Goal: Task Accomplishment & Management: Complete application form

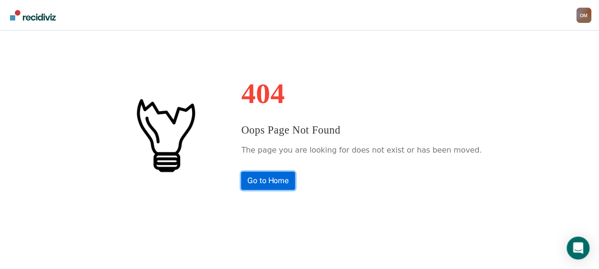
click at [288, 185] on link "Go to Home" at bounding box center [268, 181] width 54 height 18
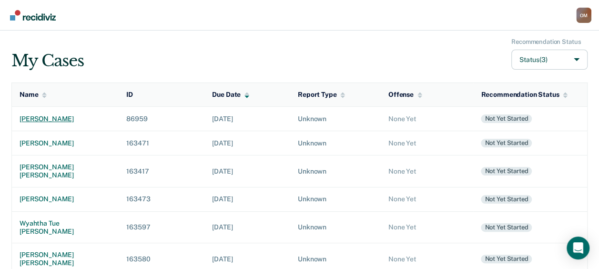
click at [63, 115] on div "[PERSON_NAME]" at bounding box center [66, 119] width 92 height 8
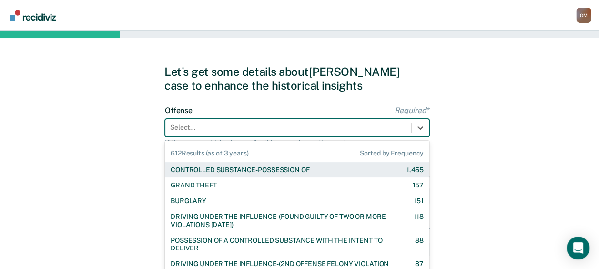
click at [280, 127] on div "612 results available. Use Up and Down to choose options, press Enter to select…" at bounding box center [297, 128] width 265 height 18
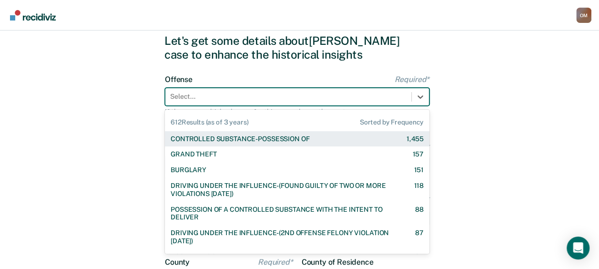
scroll to position [38, 0]
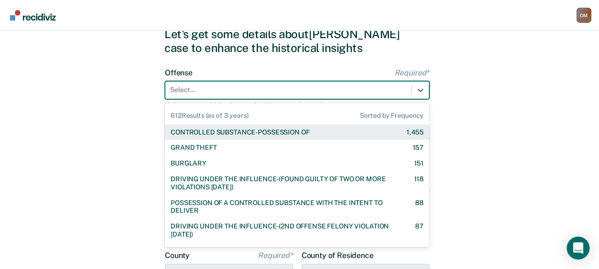
click at [274, 131] on div "CONTROLLED SUBSTANCE-POSSESSION OF" at bounding box center [240, 132] width 139 height 8
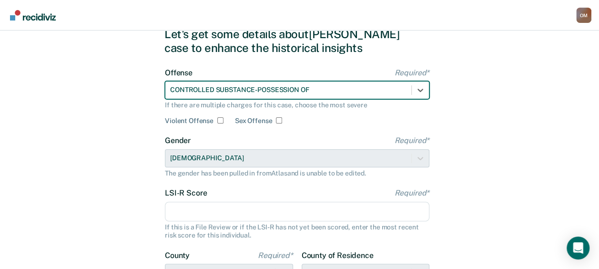
click at [210, 215] on input "LSI-R Score Required*" at bounding box center [297, 212] width 265 height 20
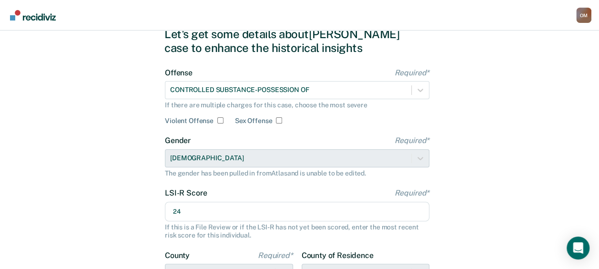
type input "24"
click at [126, 150] on div "Let's get some details about [PERSON_NAME] case to enhance the historical insig…" at bounding box center [299, 208] width 599 height 430
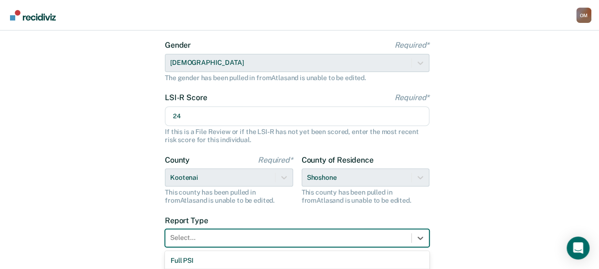
scroll to position [169, 0]
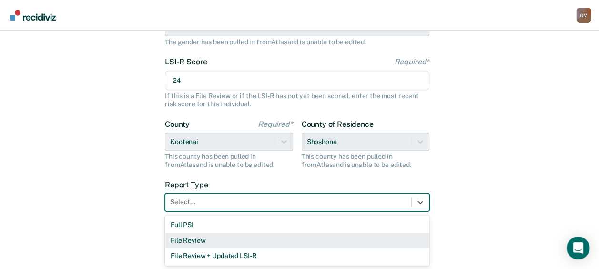
click at [205, 211] on div "3 results available. Use Up and Down to choose options, press Enter to select t…" at bounding box center [297, 202] width 265 height 18
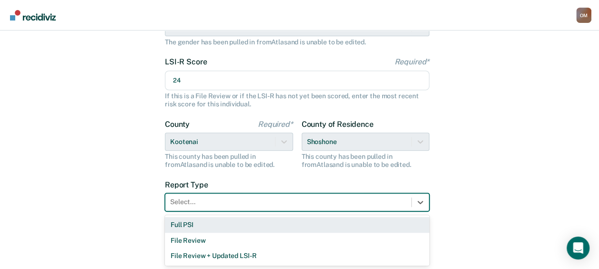
click at [204, 220] on div "Full PSI" at bounding box center [297, 225] width 265 height 16
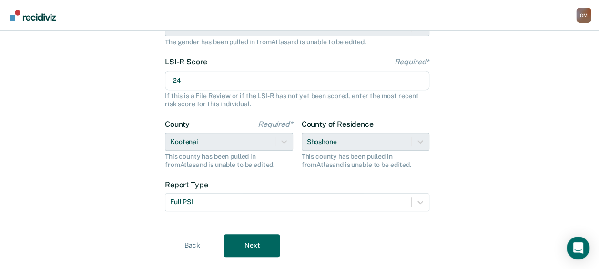
click at [129, 196] on div "Let's get some details about [PERSON_NAME] case to enhance the historical insig…" at bounding box center [299, 77] width 599 height 430
click at [259, 250] on button "Next" at bounding box center [252, 245] width 56 height 23
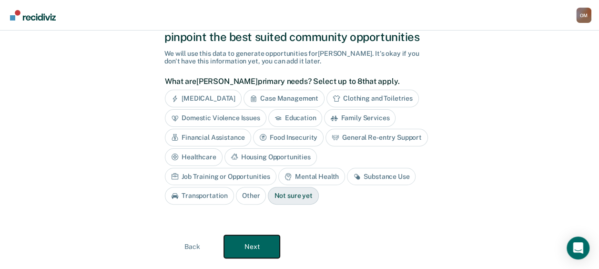
click at [268, 247] on button "Next" at bounding box center [252, 246] width 56 height 23
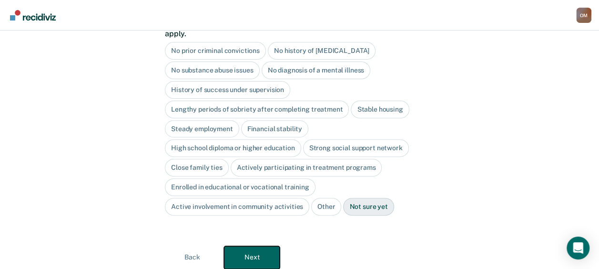
click at [268, 247] on button "Next" at bounding box center [252, 257] width 56 height 23
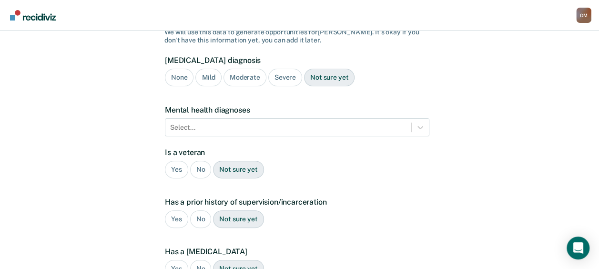
scroll to position [0, 0]
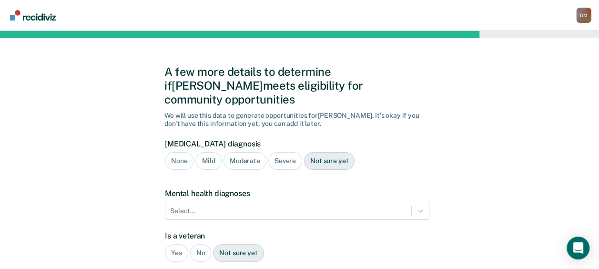
click at [257, 152] on div "Moderate" at bounding box center [245, 161] width 43 height 18
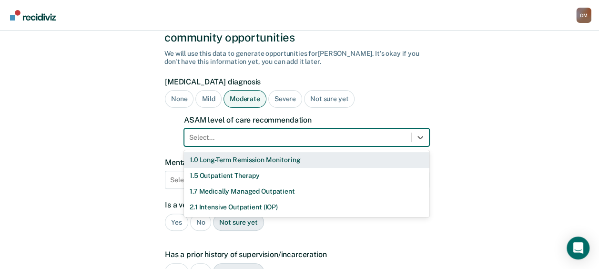
click at [254, 146] on div "11 results available. Use Up and Down to choose options, press Enter to select …" at bounding box center [307, 137] width 246 height 18
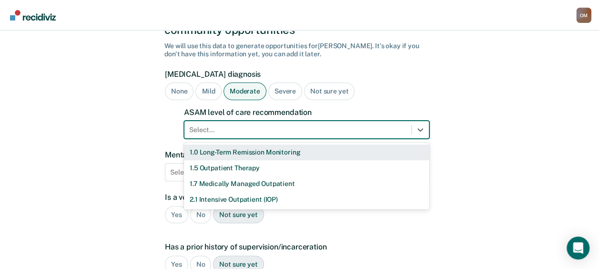
scroll to position [76, 0]
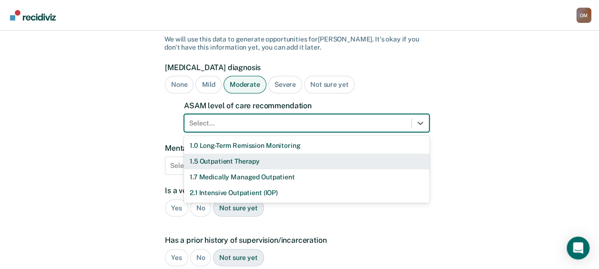
click at [243, 154] on div "1.5 Outpatient Therapy" at bounding box center [307, 162] width 246 height 16
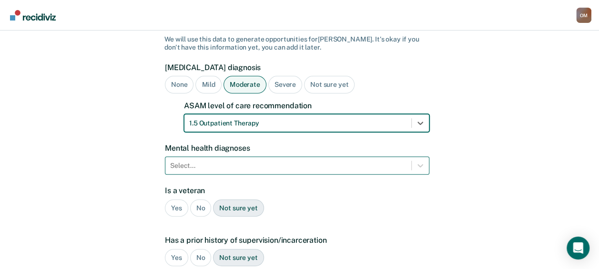
click at [241, 156] on div "Select..." at bounding box center [297, 165] width 265 height 18
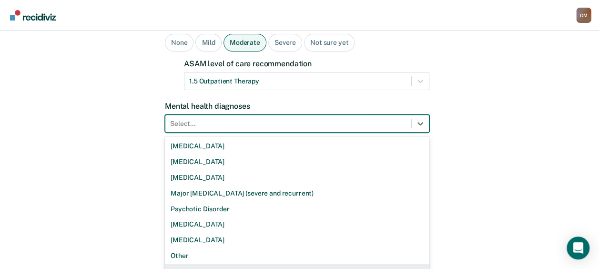
click at [203, 264] on div "None" at bounding box center [297, 272] width 265 height 16
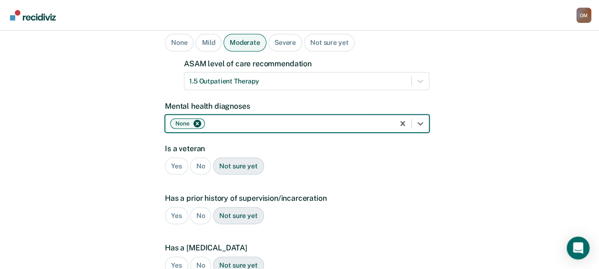
click at [204, 157] on div "No" at bounding box center [200, 166] width 21 height 18
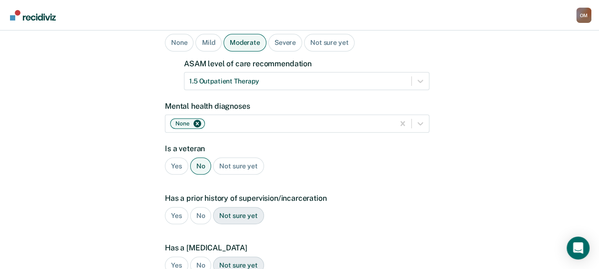
click at [180, 207] on div "Yes" at bounding box center [176, 216] width 23 height 18
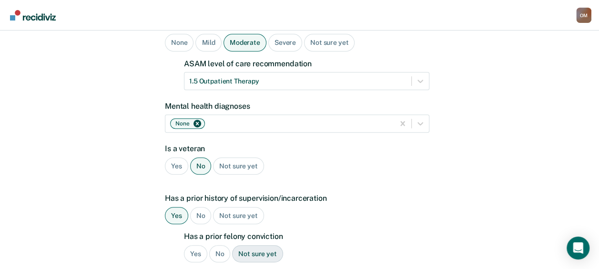
click at [196, 245] on div "Yes" at bounding box center [195, 254] width 23 height 18
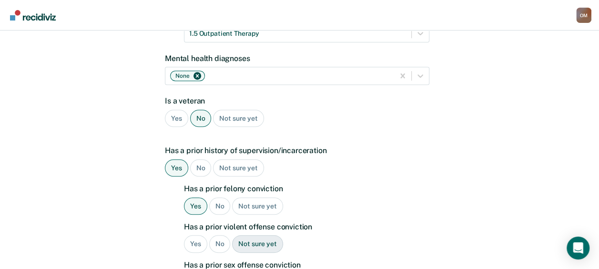
click at [199, 235] on div "Yes" at bounding box center [195, 244] width 23 height 18
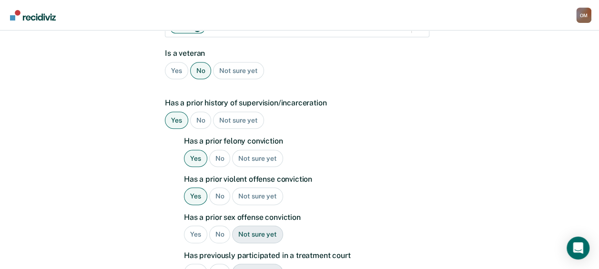
click at [220, 226] on div "No" at bounding box center [219, 235] width 21 height 18
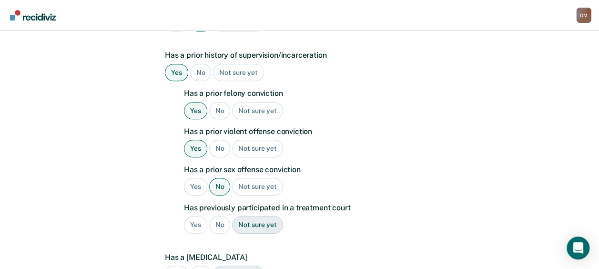
click at [222, 216] on div "No" at bounding box center [219, 225] width 21 height 18
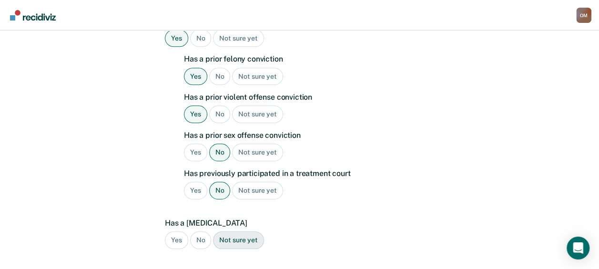
scroll to position [309, 0]
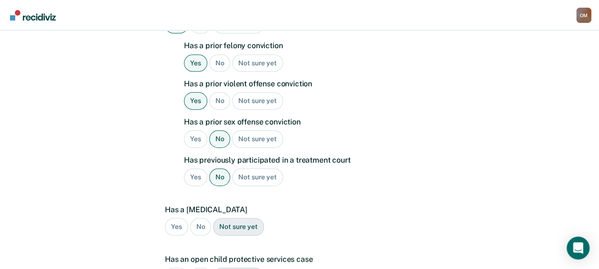
click at [205, 218] on div "No" at bounding box center [200, 227] width 21 height 18
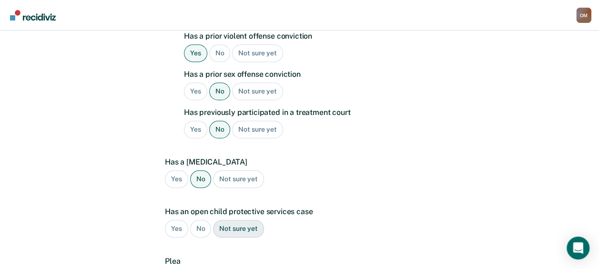
click at [204, 220] on div "No" at bounding box center [200, 229] width 21 height 18
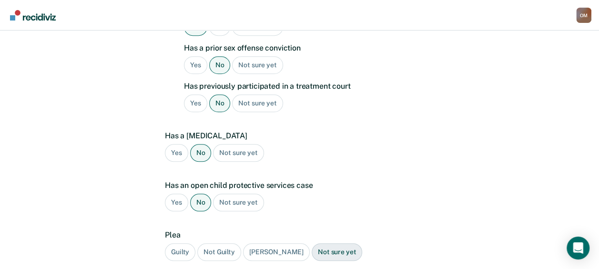
scroll to position [404, 0]
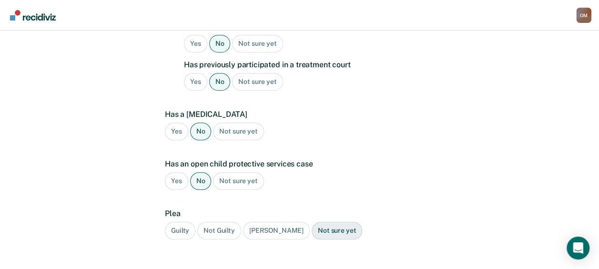
click at [312, 222] on div "Not sure yet" at bounding box center [337, 231] width 51 height 18
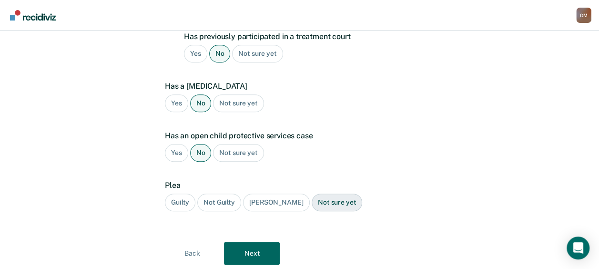
scroll to position [445, 0]
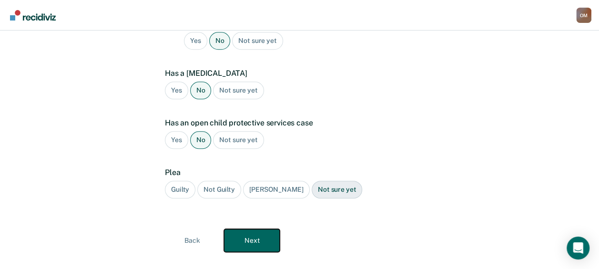
click at [255, 229] on button "Next" at bounding box center [252, 240] width 56 height 23
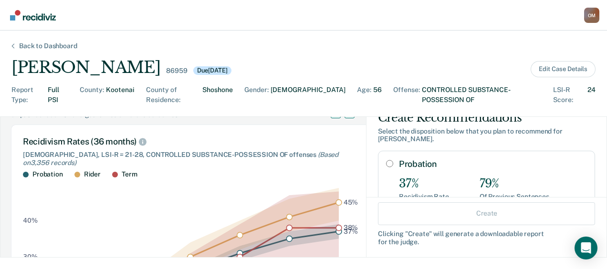
scroll to position [0, 0]
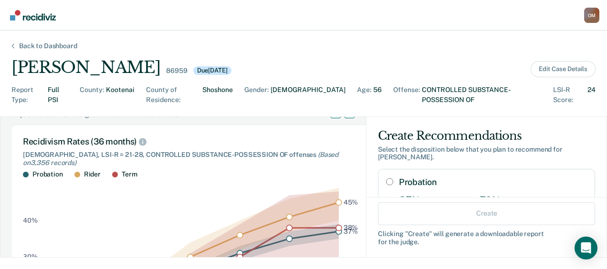
click at [386, 178] on input "Probation" at bounding box center [389, 182] width 7 height 8
radio input "true"
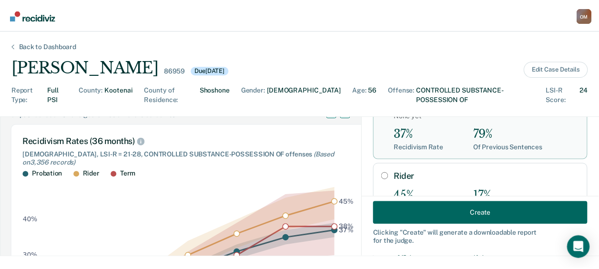
scroll to position [95, 0]
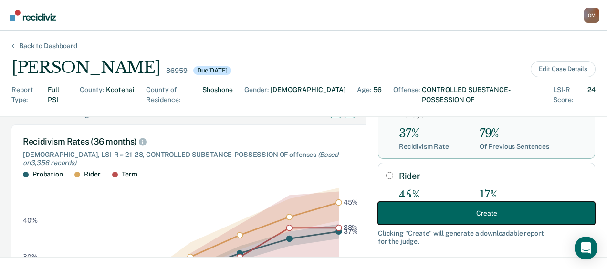
click at [466, 219] on button "Create" at bounding box center [486, 213] width 217 height 23
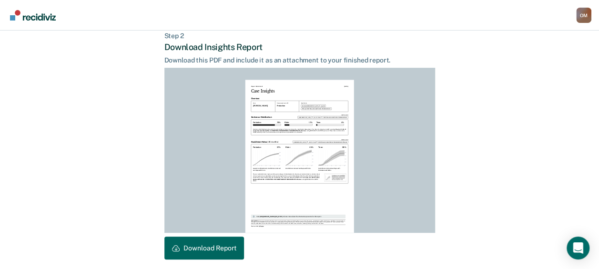
scroll to position [275, 0]
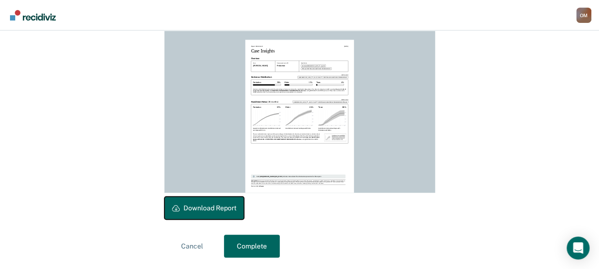
click at [199, 213] on button "Download Report" at bounding box center [205, 207] width 80 height 23
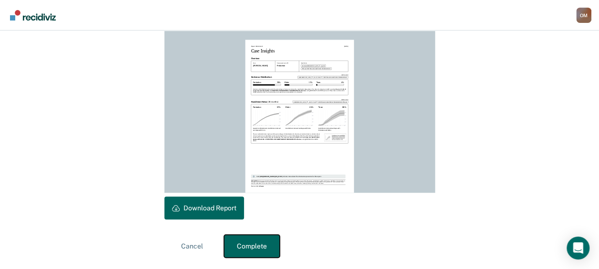
click at [260, 246] on button "Complete" at bounding box center [252, 246] width 56 height 23
